Goal: Navigation & Orientation: Find specific page/section

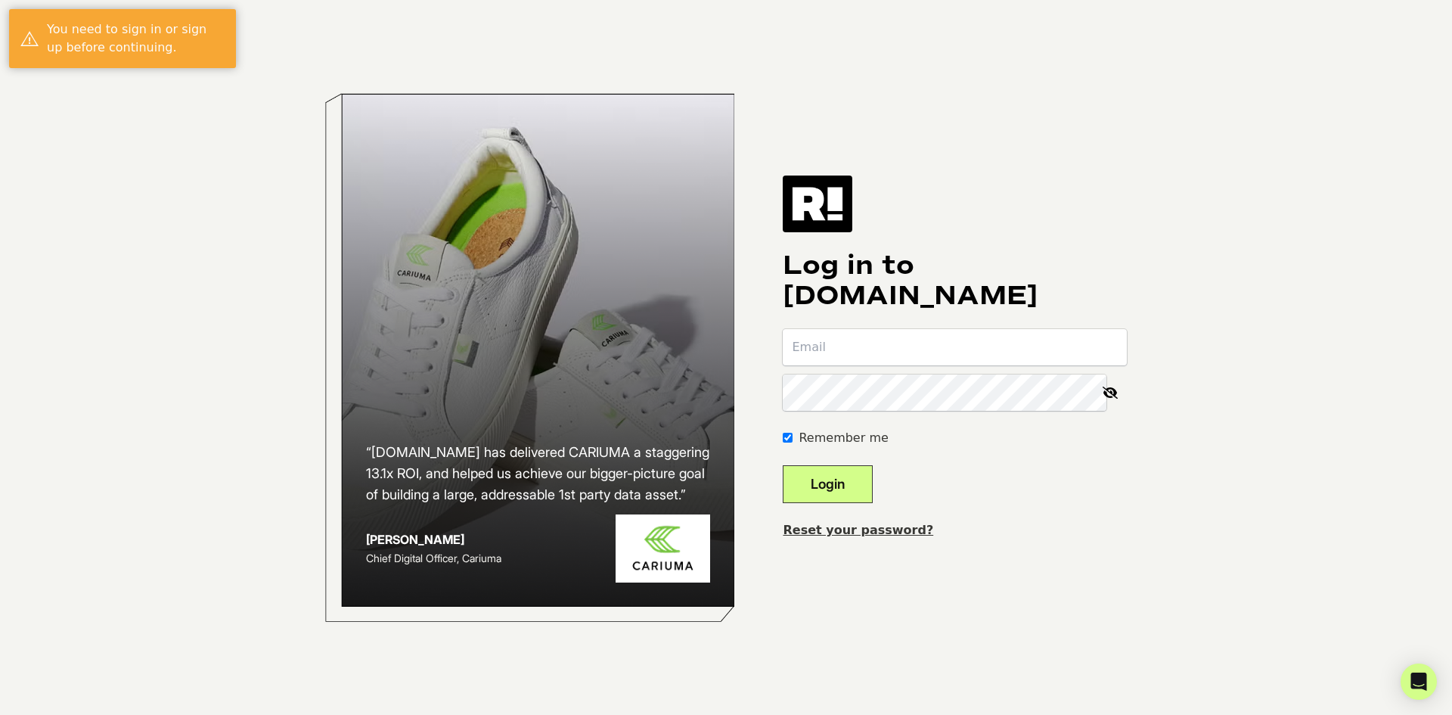
type input "lee@brandxcommerce.com"
click at [840, 501] on button "Login" at bounding box center [828, 484] width 90 height 38
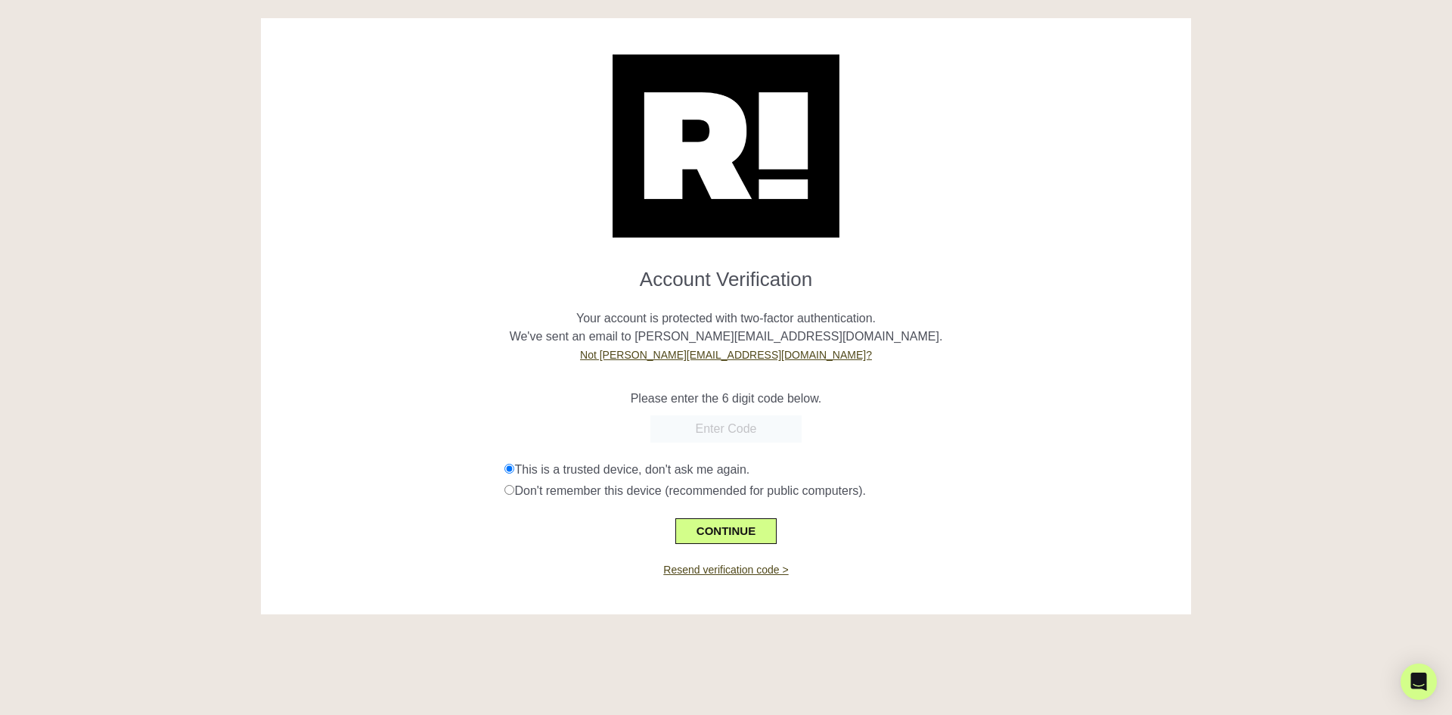
click at [718, 432] on input "text" at bounding box center [725, 428] width 151 height 27
paste input "618238"
type input "618238"
click at [740, 532] on button "CONTINUE" at bounding box center [725, 531] width 101 height 26
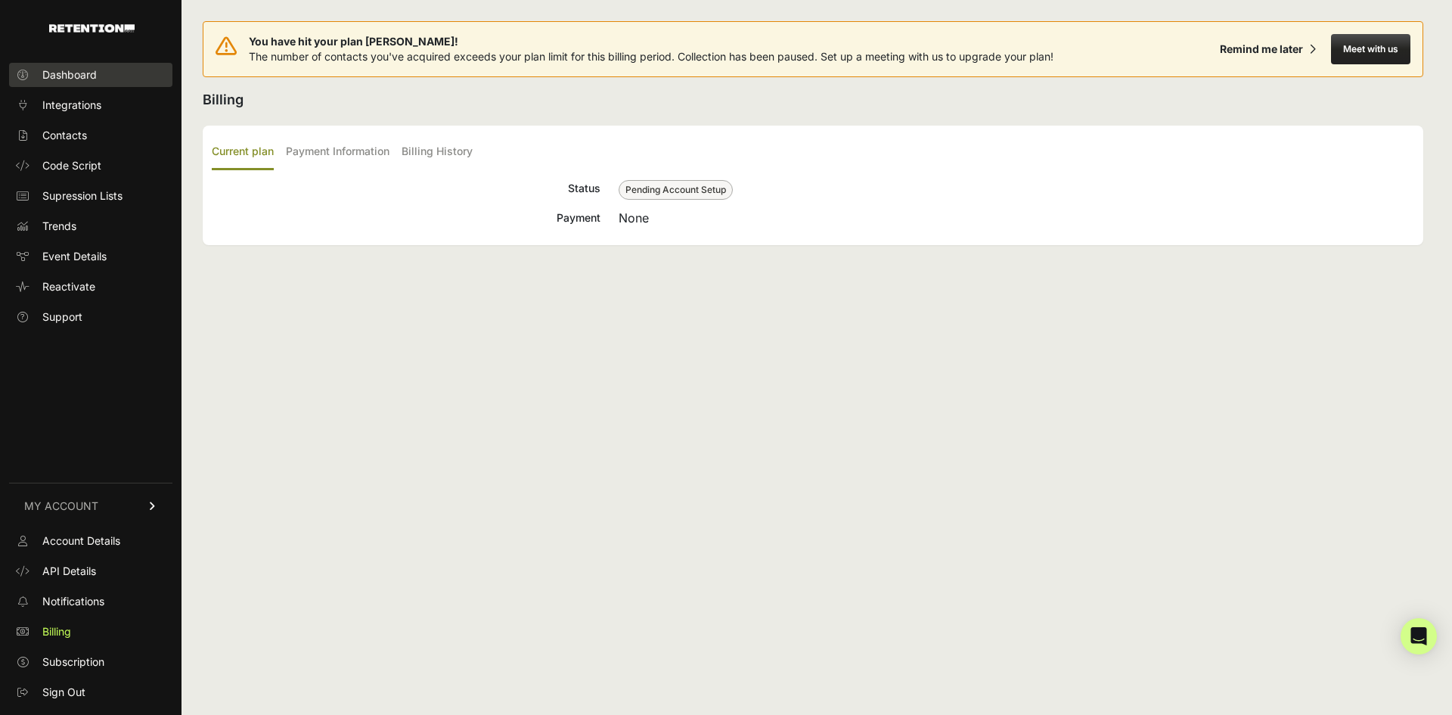
click at [71, 80] on span "Dashboard" at bounding box center [69, 74] width 54 height 15
click at [1291, 54] on div "Remind me later" at bounding box center [1261, 49] width 83 height 15
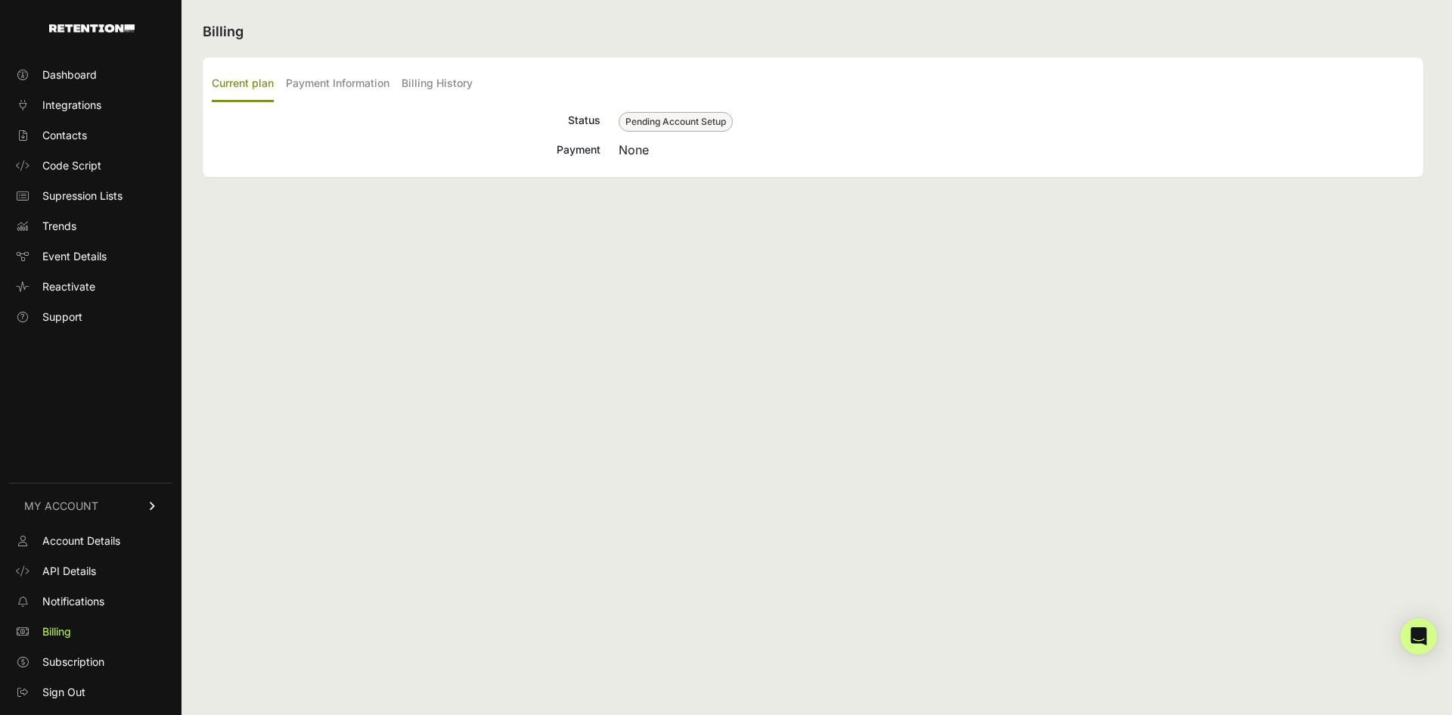
click at [77, 29] on img at bounding box center [91, 28] width 85 height 8
click at [72, 197] on span "Supression Lists" at bounding box center [82, 195] width 80 height 15
click at [101, 543] on span "Account Details" at bounding box center [81, 540] width 78 height 15
click at [100, 543] on span "Account Details" at bounding box center [81, 540] width 78 height 15
click at [61, 694] on span "Sign Out" at bounding box center [63, 691] width 43 height 15
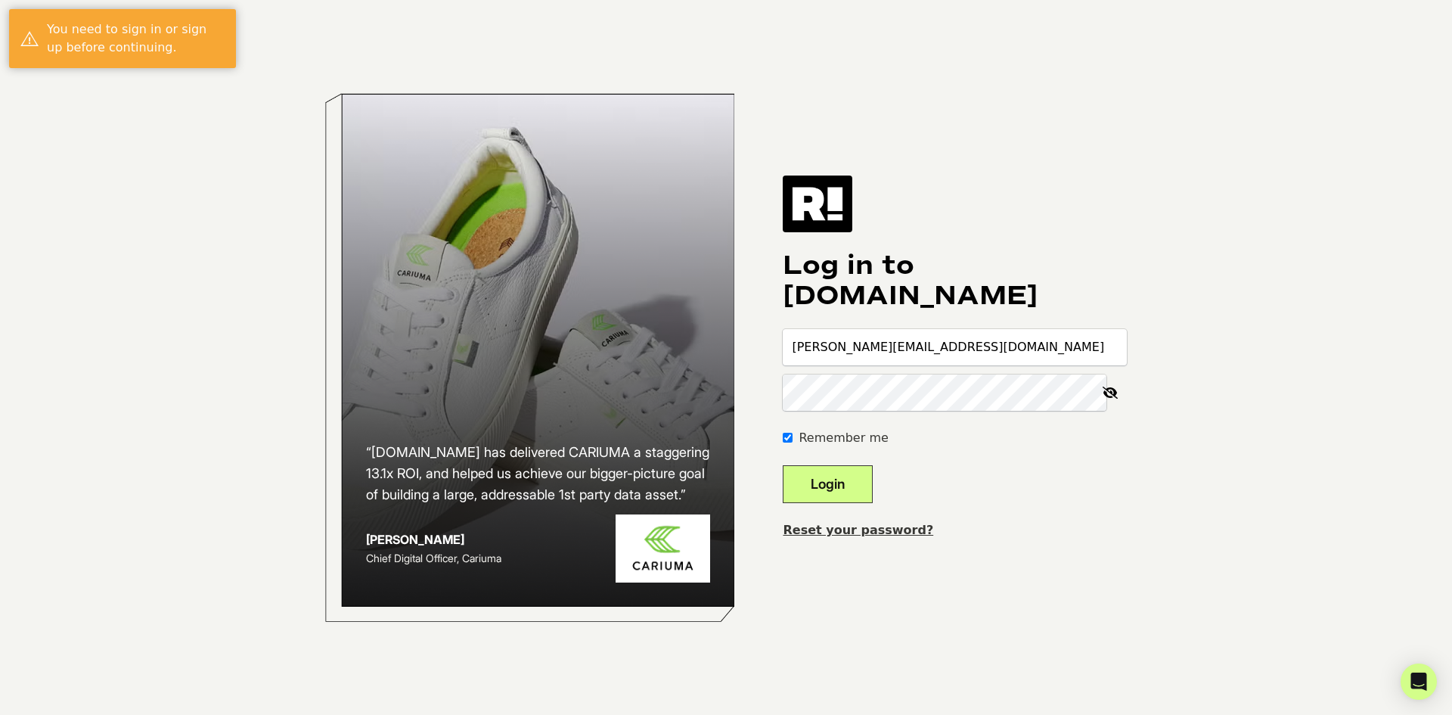
click at [820, 354] on input "[PERSON_NAME][EMAIL_ADDRESS][DOMAIN_NAME]" at bounding box center [955, 347] width 344 height 36
type input "[EMAIL_ADDRESS][DOMAIN_NAME]"
click at [859, 484] on button "Login" at bounding box center [828, 484] width 90 height 38
